Goal: Task Accomplishment & Management: Manage account settings

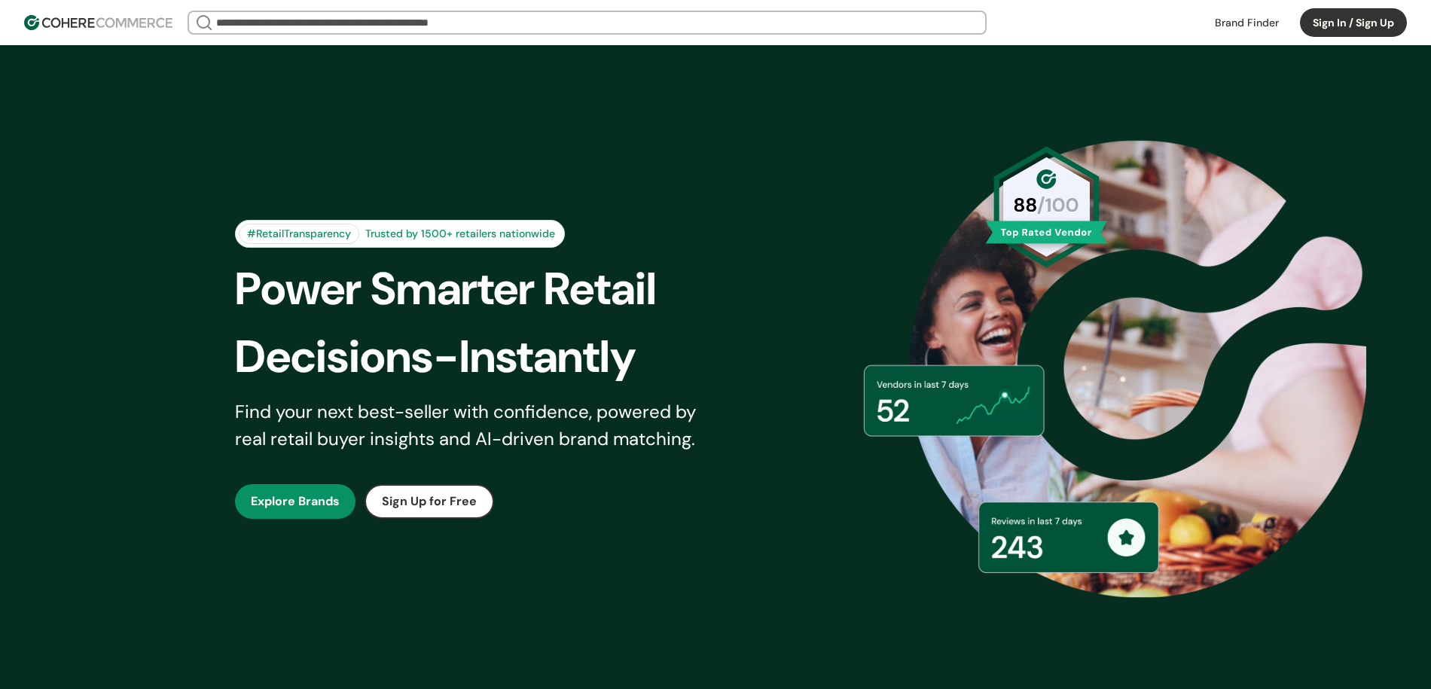
click at [1324, 32] on button "Sign In / Sign Up" at bounding box center [1353, 22] width 107 height 29
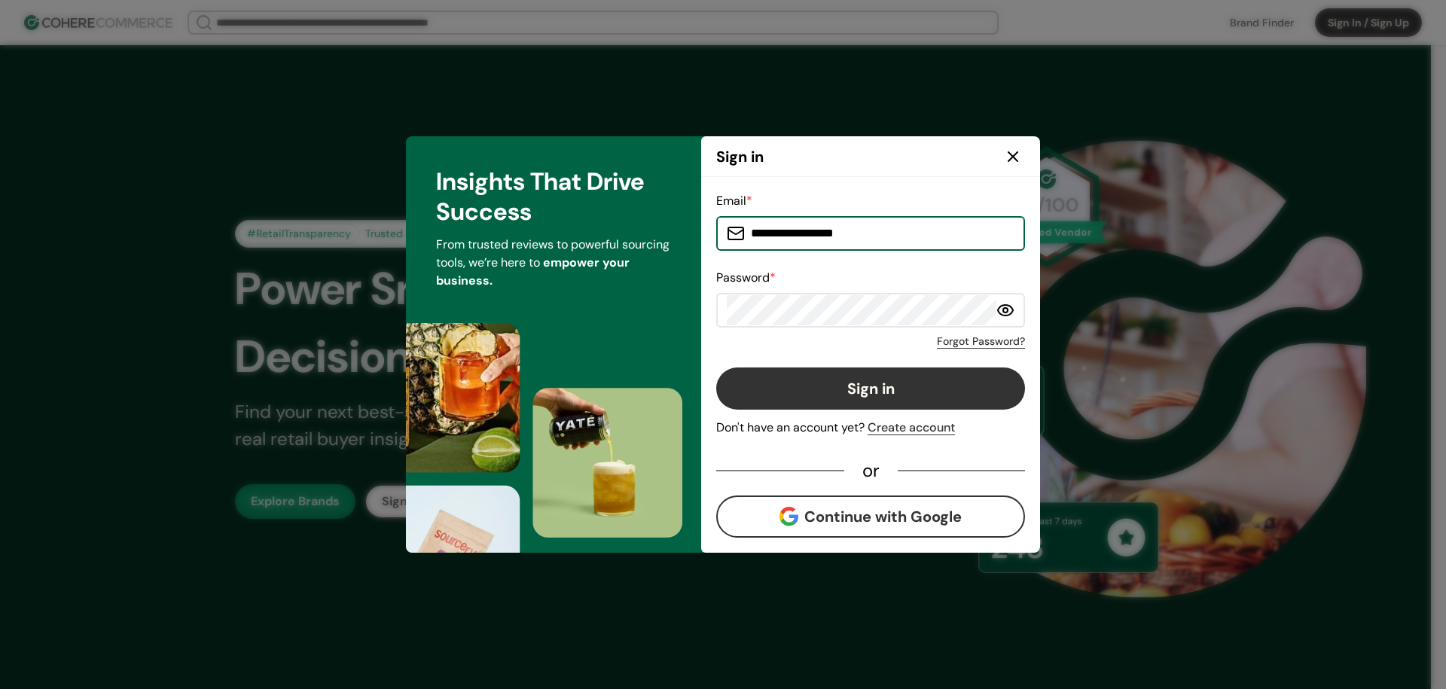
click at [803, 236] on input "**********" at bounding box center [880, 233] width 270 height 30
click at [864, 380] on button "Sign in" at bounding box center [870, 388] width 309 height 42
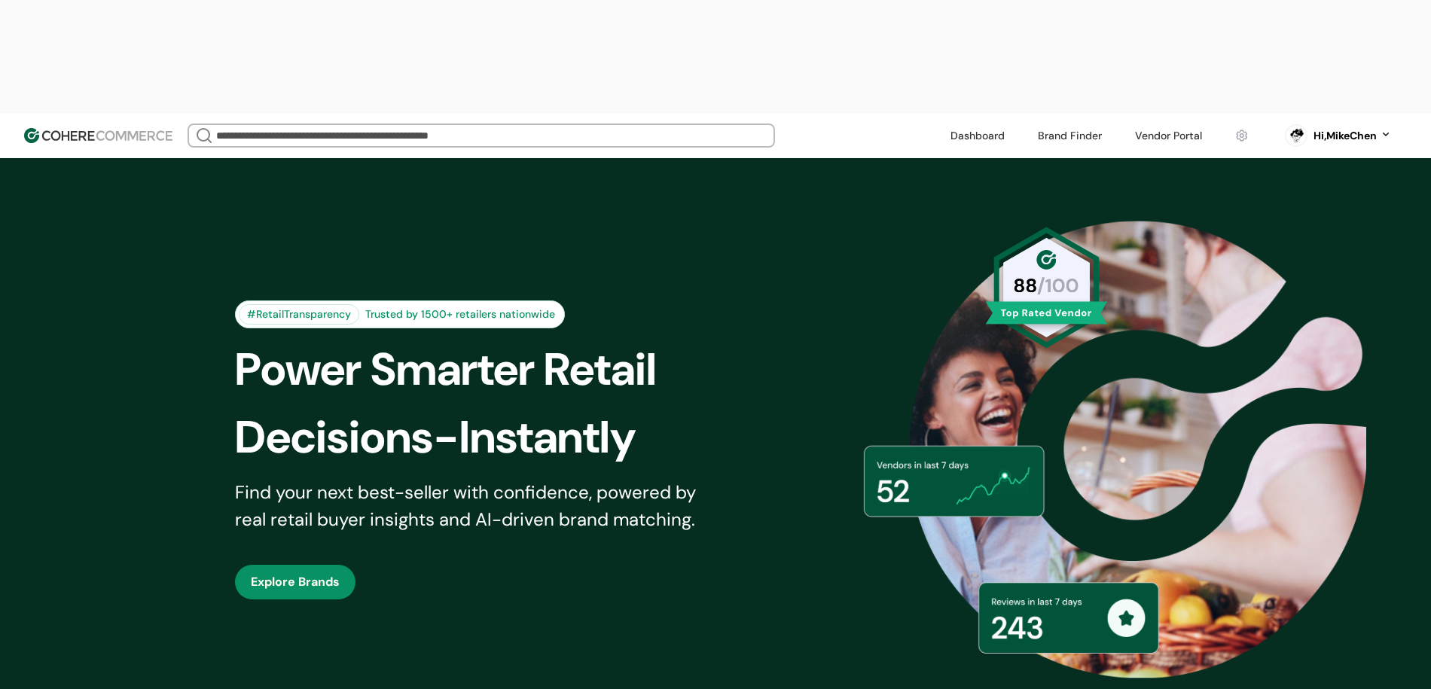
scroll to position [33, 0]
click at [1146, 124] on link at bounding box center [1168, 135] width 85 height 23
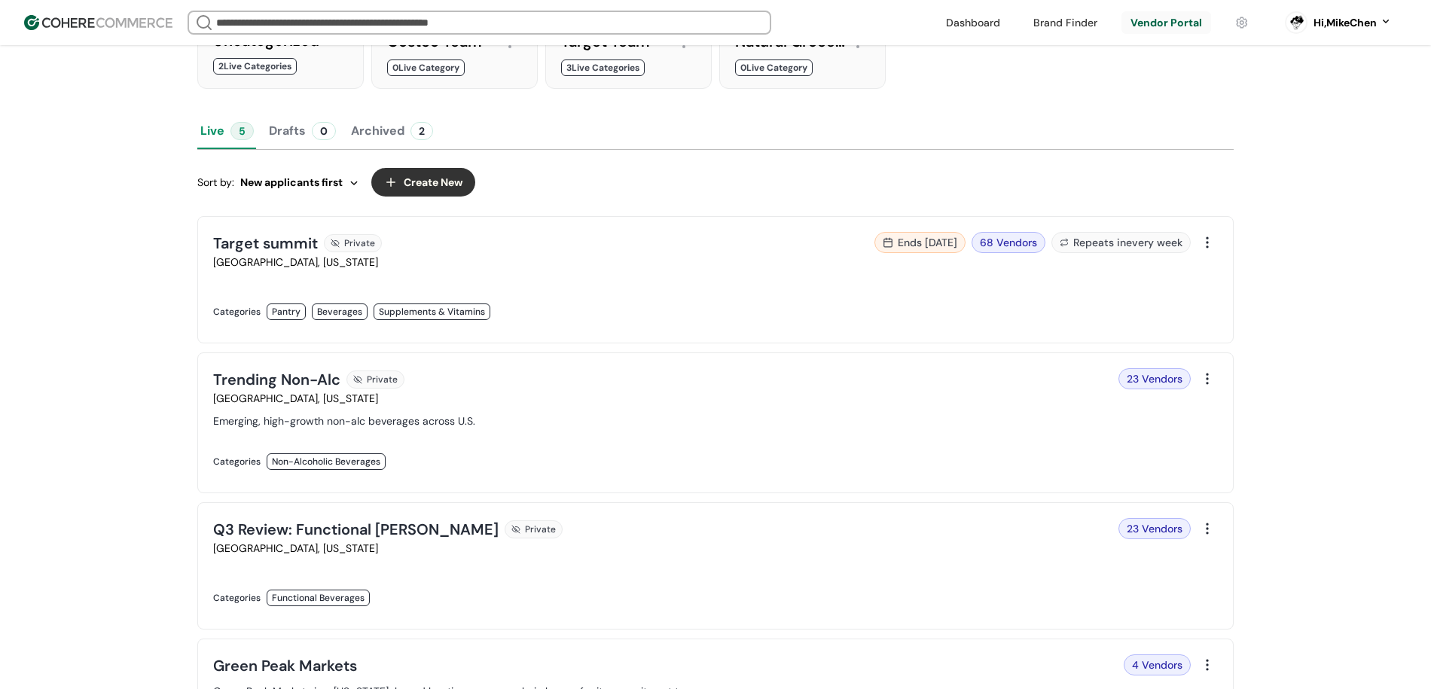
scroll to position [181, 0]
click at [1207, 245] on div at bounding box center [1206, 242] width 21 height 21
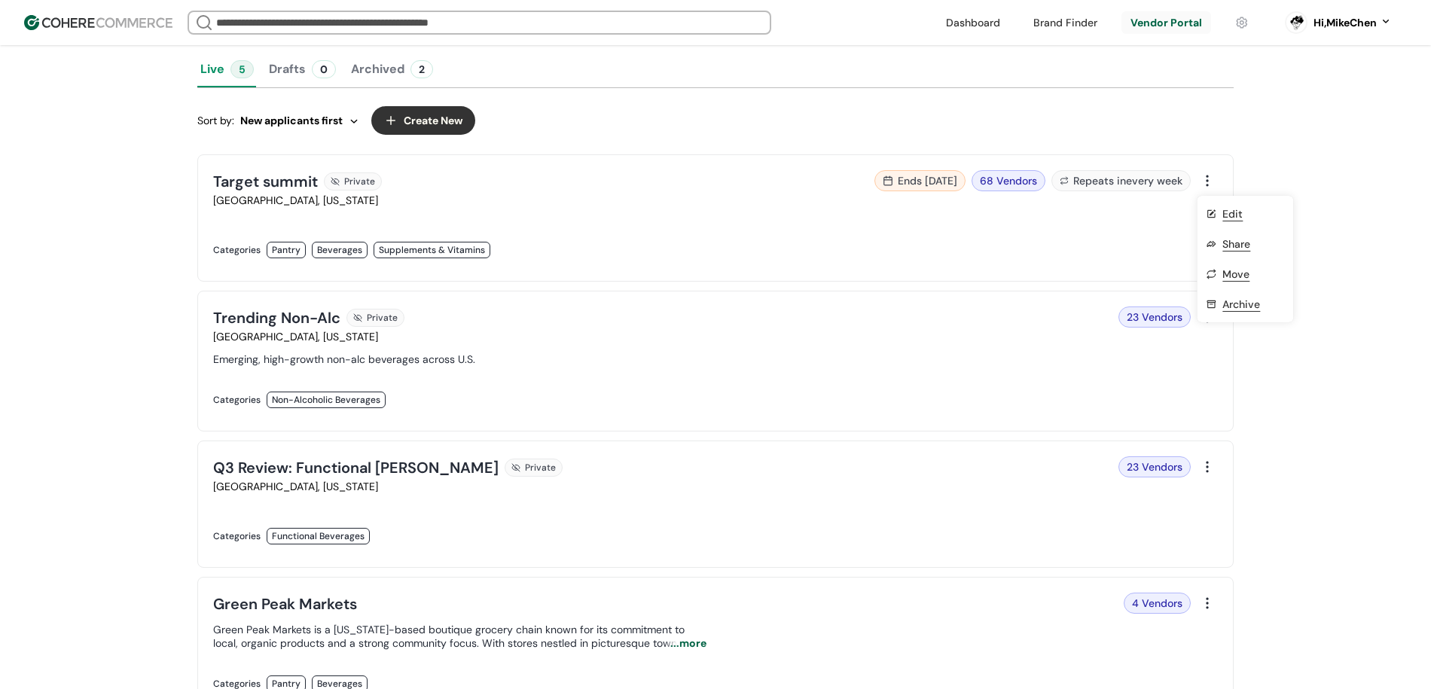
scroll to position [226, 0]
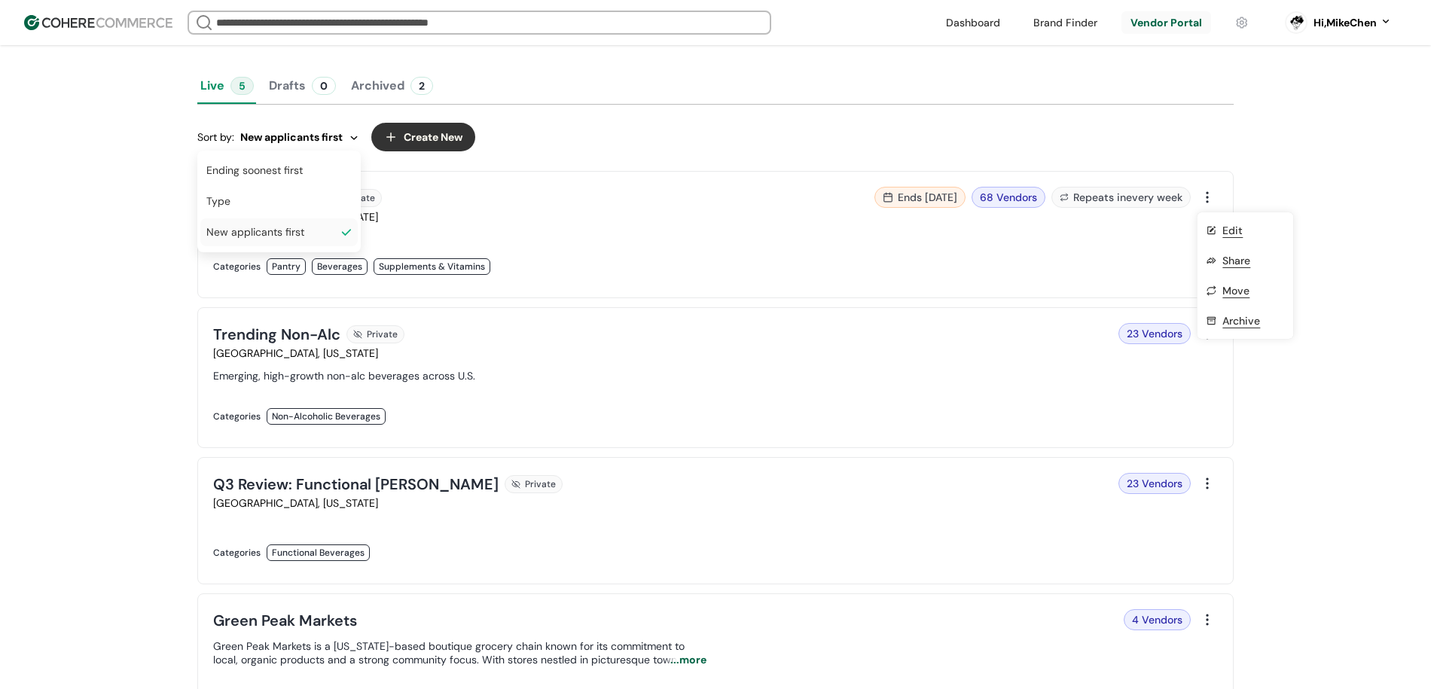
click at [300, 136] on span "New applicants first" at bounding box center [291, 138] width 102 height 16
click at [1283, 203] on div "Vendor Portal Green Peak Markets Workspace Departments Uncategorized 2 Live Cat…" at bounding box center [715, 354] width 1431 height 1071
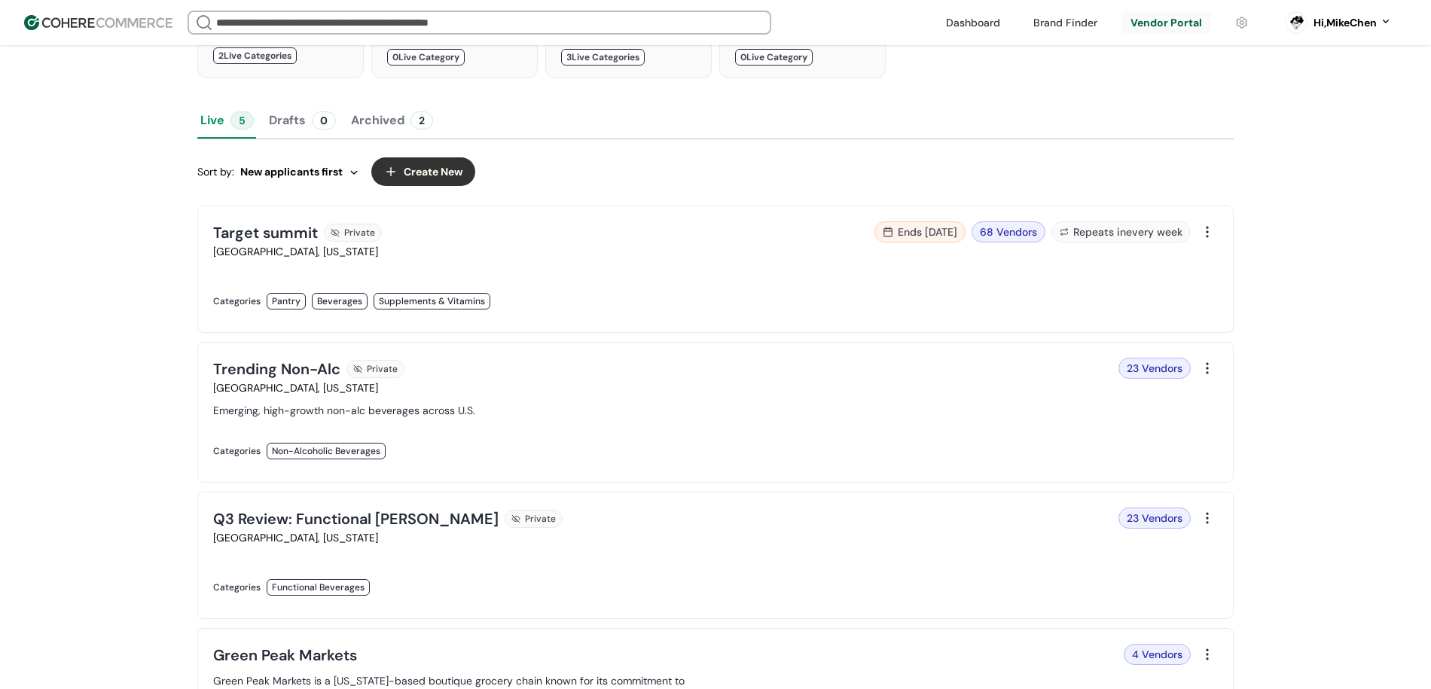
click at [293, 117] on button "Drafts 0" at bounding box center [302, 120] width 73 height 36
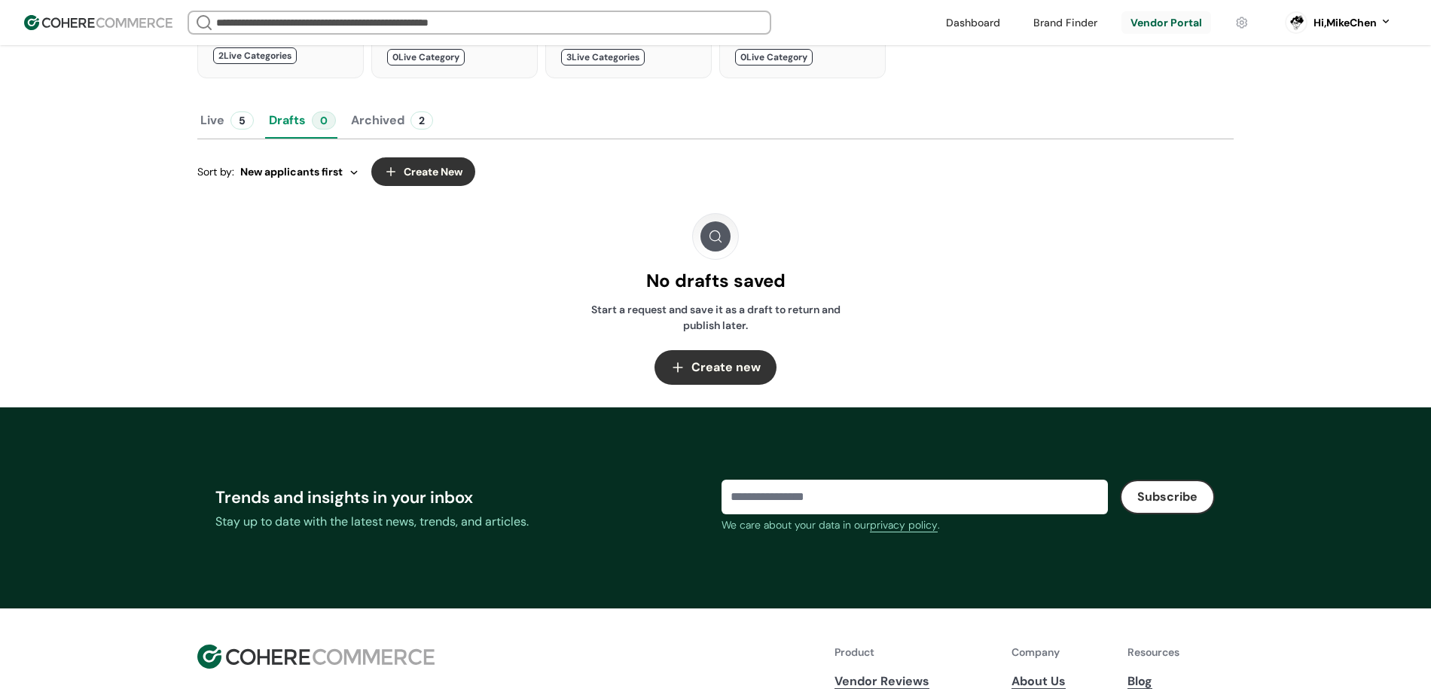
click at [221, 126] on button "Live 5" at bounding box center [226, 120] width 59 height 36
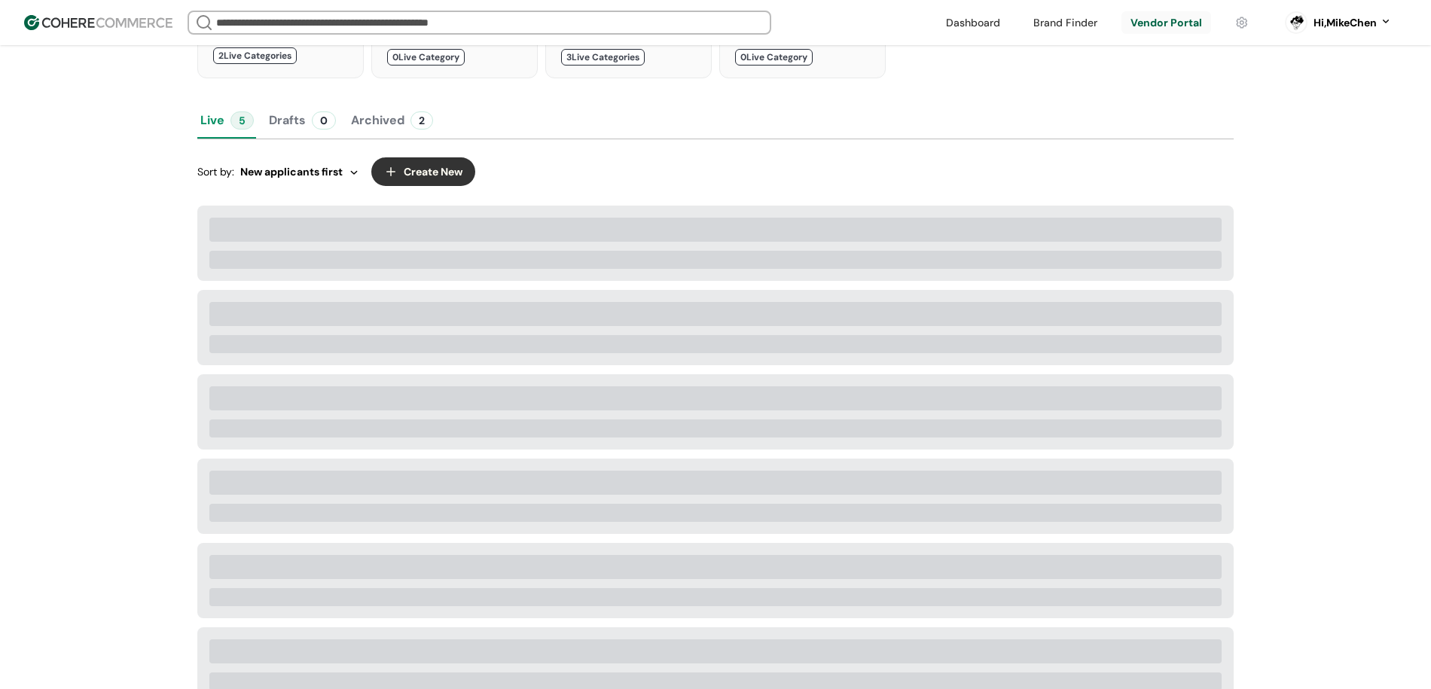
click at [306, 128] on button "Drafts 0" at bounding box center [302, 120] width 73 height 36
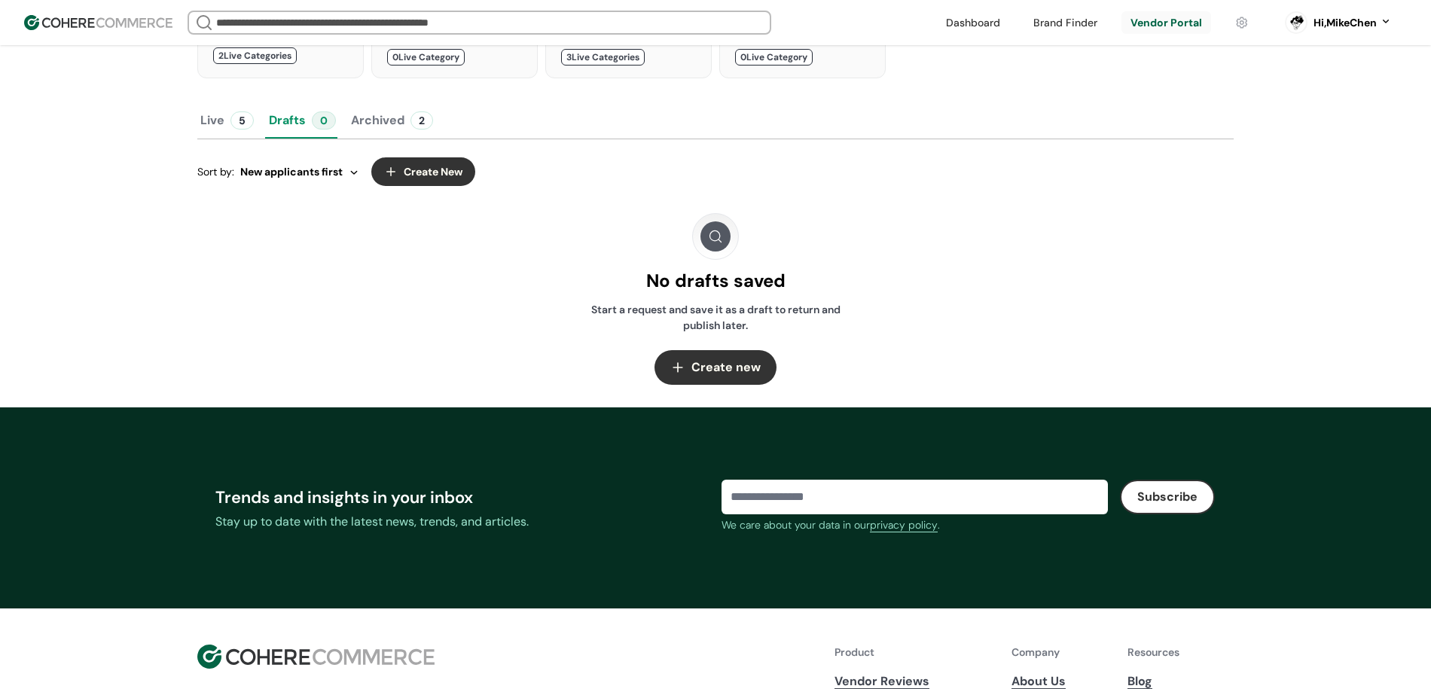
click at [169, 137] on div "Vendor Portal Green Peak Markets Workspace Departments Uncategorized 2 Live Cat…" at bounding box center [715, 130] width 1431 height 553
click at [204, 131] on button "Live 5" at bounding box center [226, 120] width 59 height 36
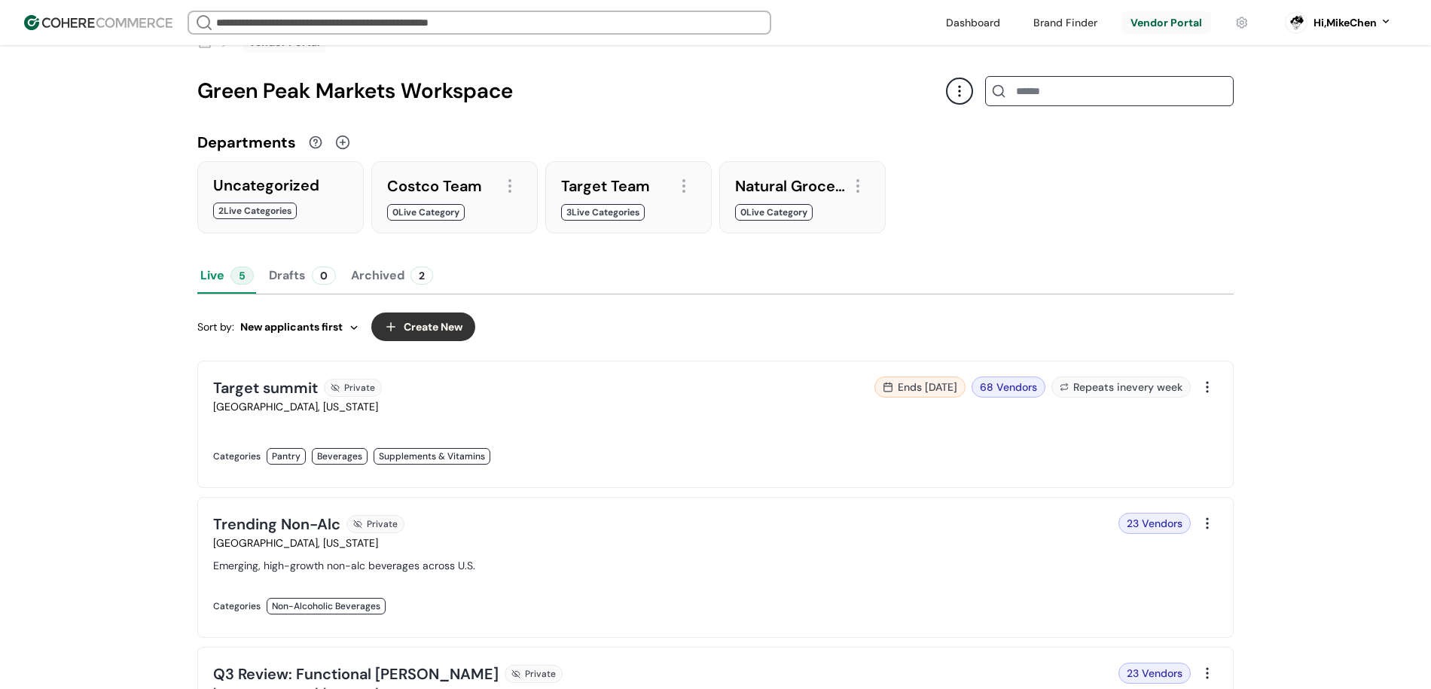
scroll to position [37, 0]
click at [292, 267] on button "Drafts 0" at bounding box center [302, 275] width 73 height 36
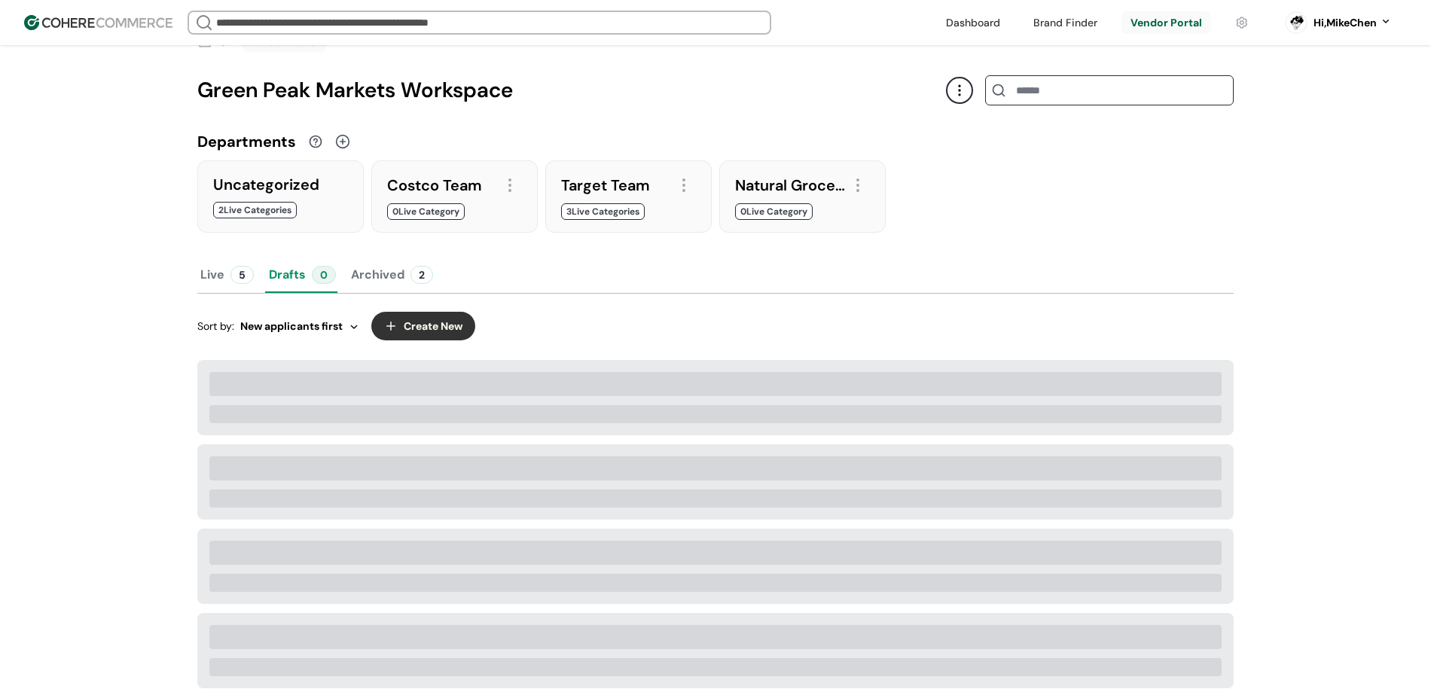
click at [313, 218] on div at bounding box center [280, 218] width 135 height 0
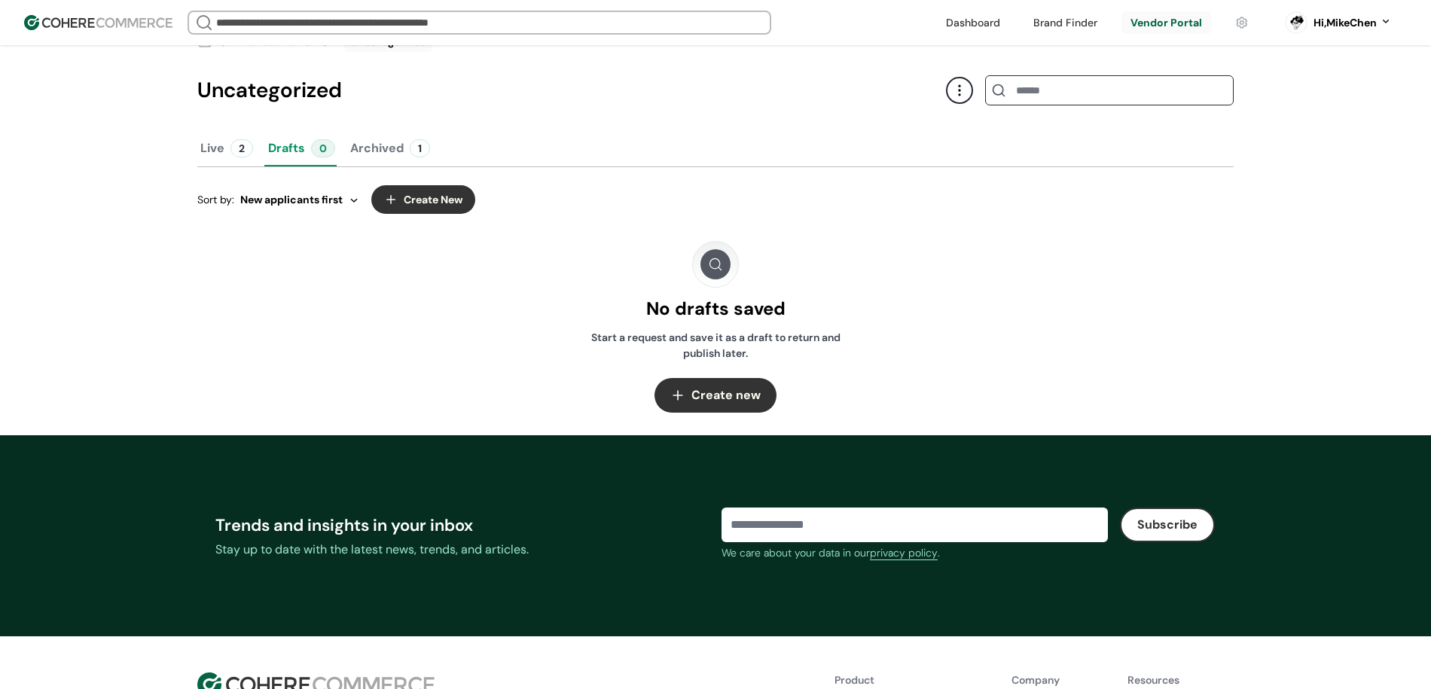
click at [373, 154] on button "Archived 1" at bounding box center [390, 148] width 86 height 36
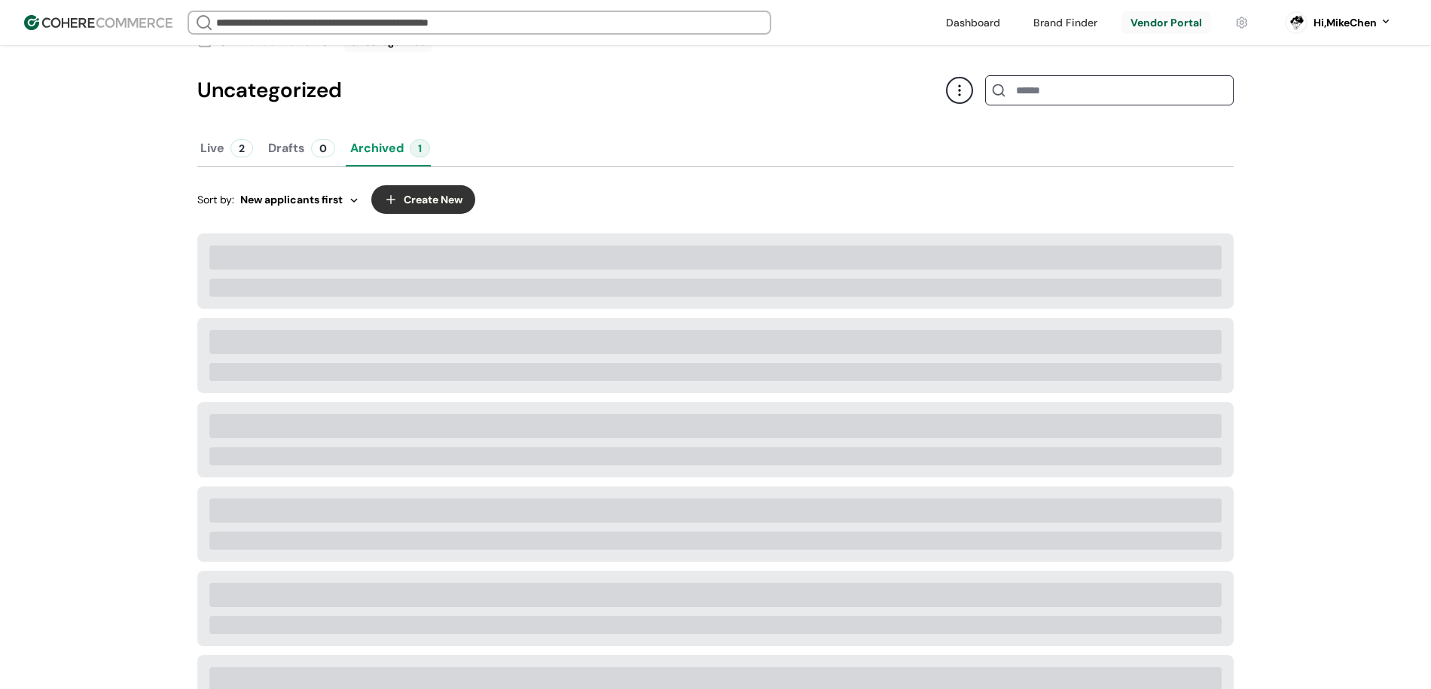
click at [224, 163] on button "Live 2" at bounding box center [226, 148] width 59 height 36
